Goal: Find specific page/section: Find specific page/section

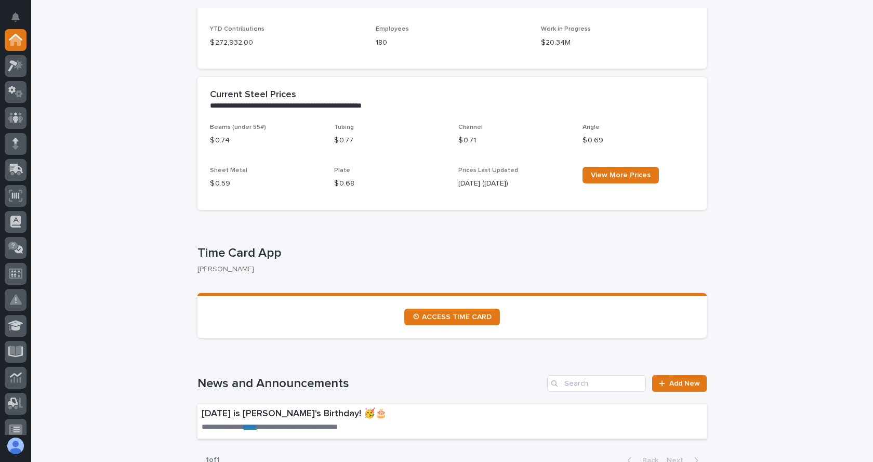
scroll to position [364, 0]
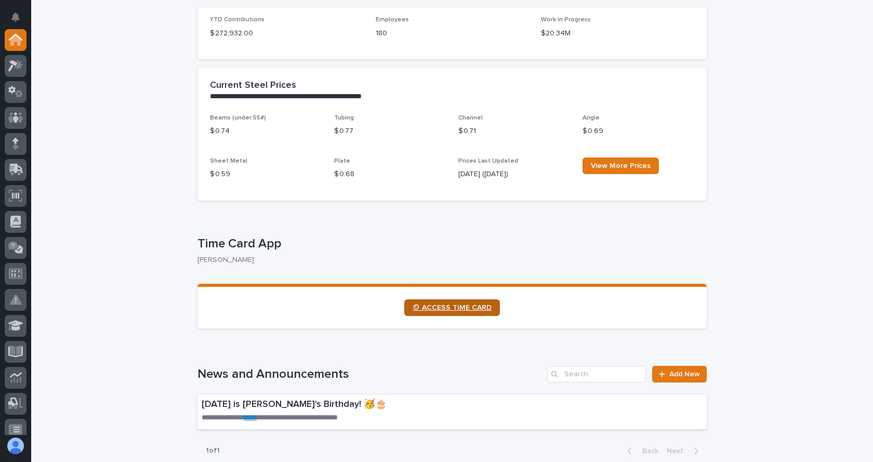
click at [456, 310] on span "⏲ ACCESS TIME CARD" at bounding box center [451, 307] width 79 height 7
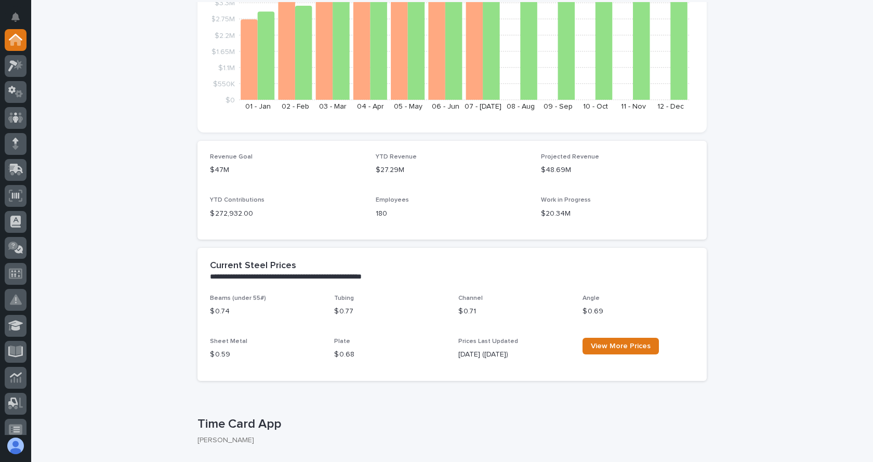
scroll to position [260, 0]
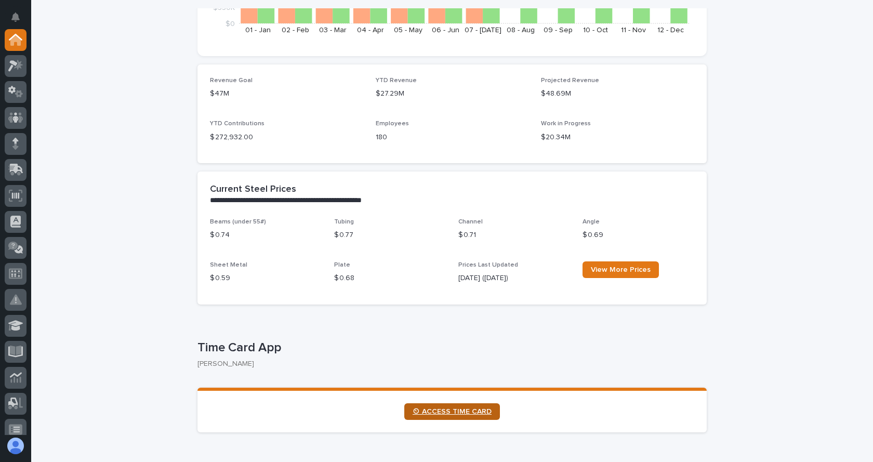
click at [457, 409] on span "⏲ ACCESS TIME CARD" at bounding box center [451, 411] width 79 height 7
click at [457, 404] on link "⏲ ACCESS TIME CARD" at bounding box center [452, 411] width 96 height 17
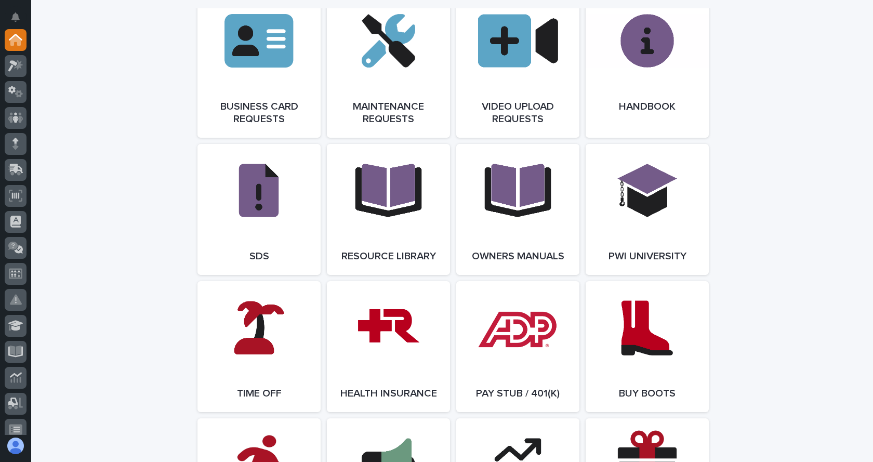
scroll to position [1662, 0]
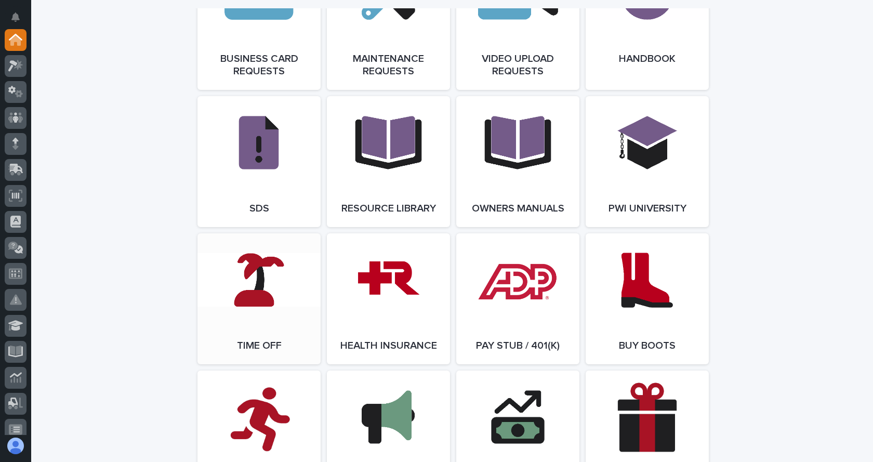
click at [265, 304] on link "Open Link" at bounding box center [258, 298] width 123 height 131
